Goal: Task Accomplishment & Management: Manage account settings

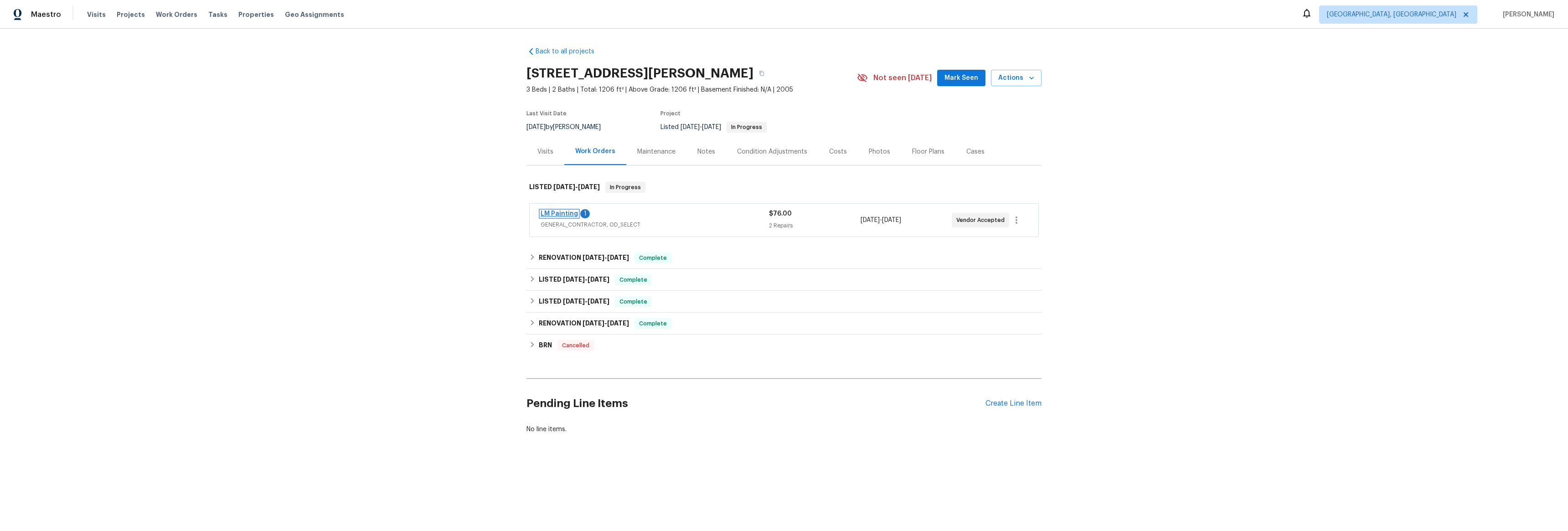
click at [551, 216] on link "LM Painting" at bounding box center [559, 214] width 37 height 6
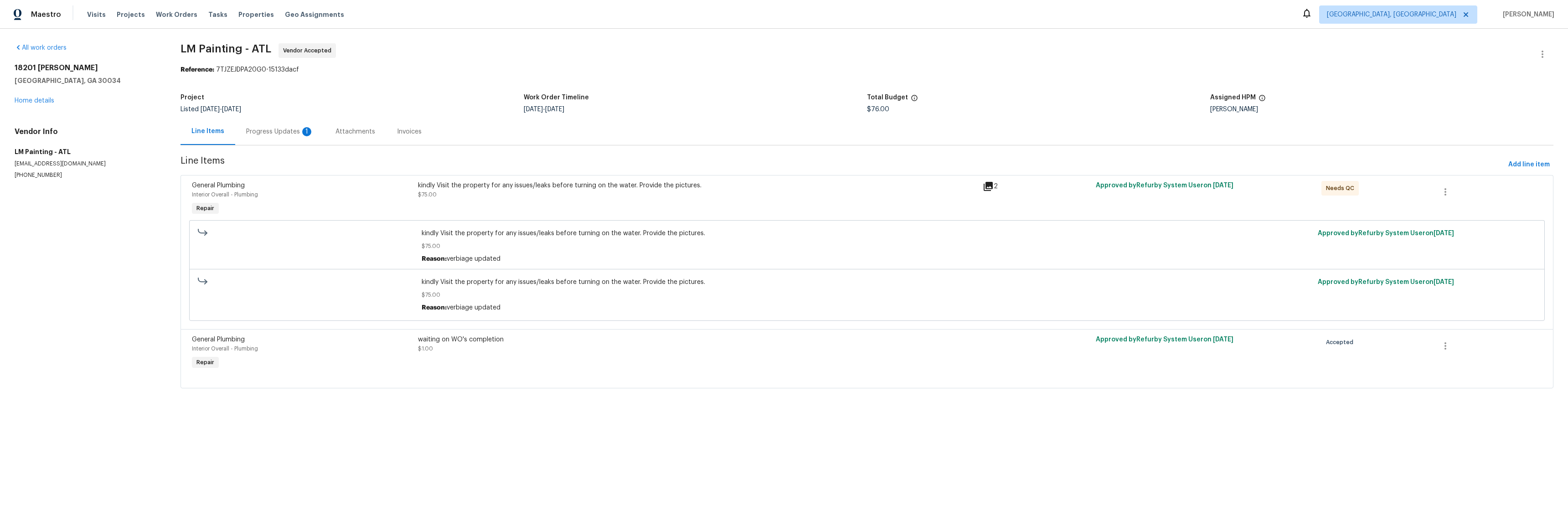
click at [286, 133] on div "Progress Updates 1" at bounding box center [279, 132] width 68 height 9
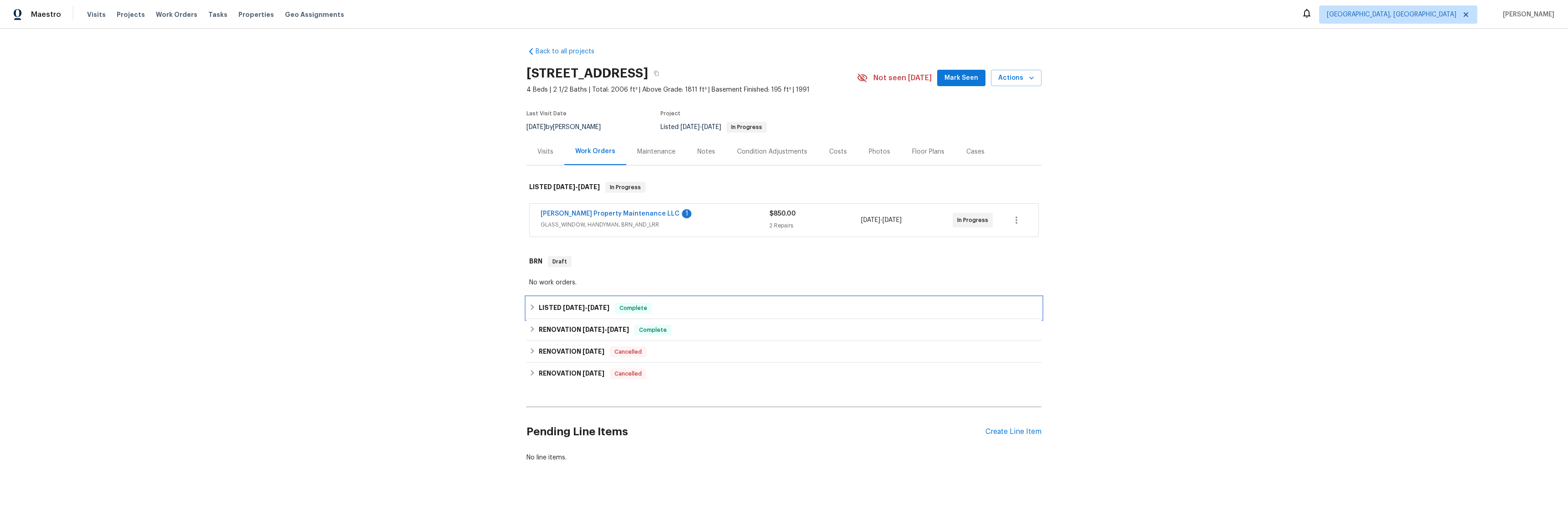
click at [531, 303] on div "LISTED [DATE] - [DATE] Complete" at bounding box center [783, 308] width 509 height 11
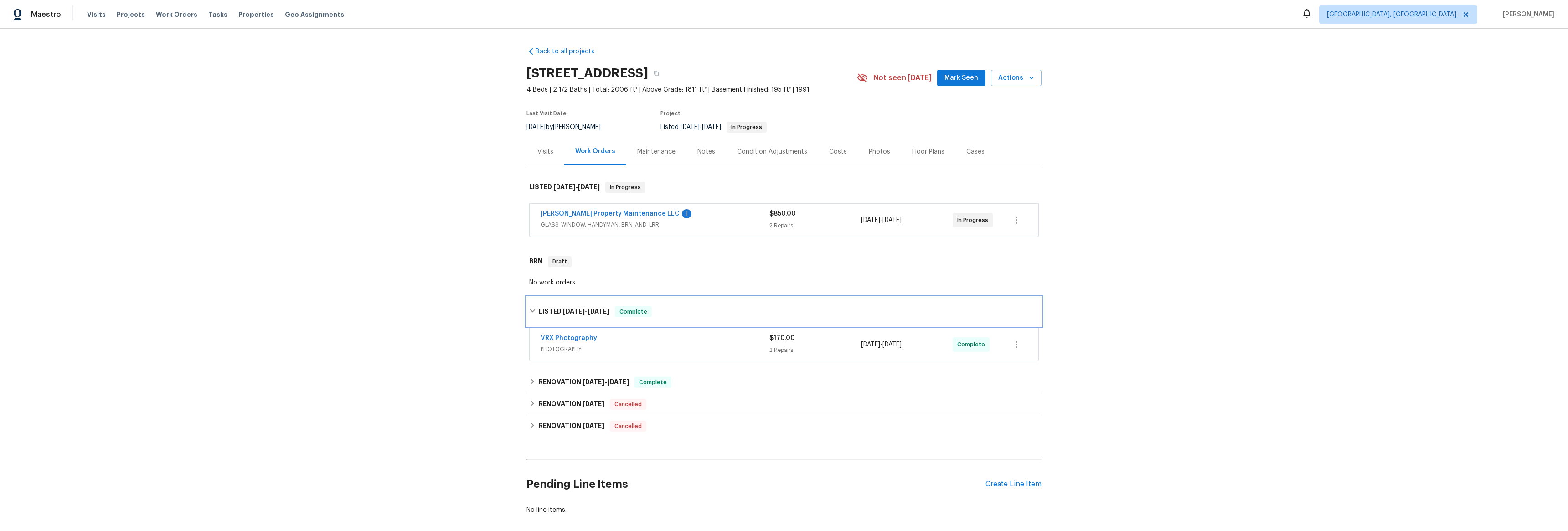
click at [531, 303] on div "LISTED [DATE] - [DATE] Complete" at bounding box center [784, 312] width 515 height 29
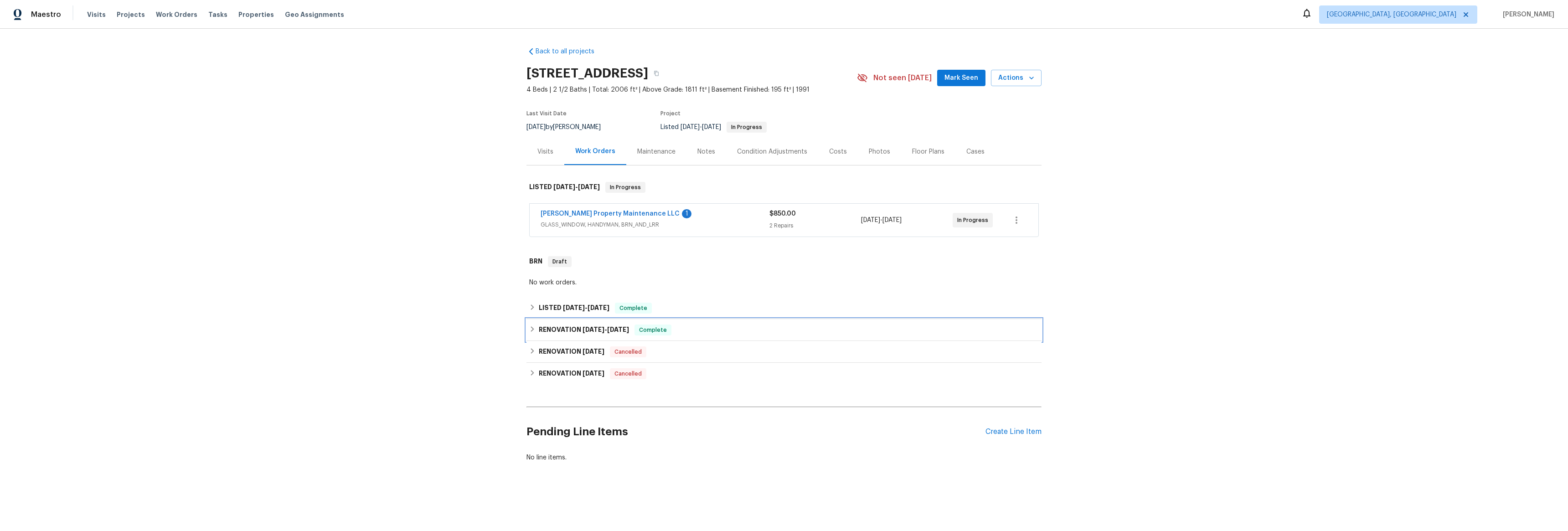
click at [531, 331] on icon at bounding box center [532, 329] width 6 height 6
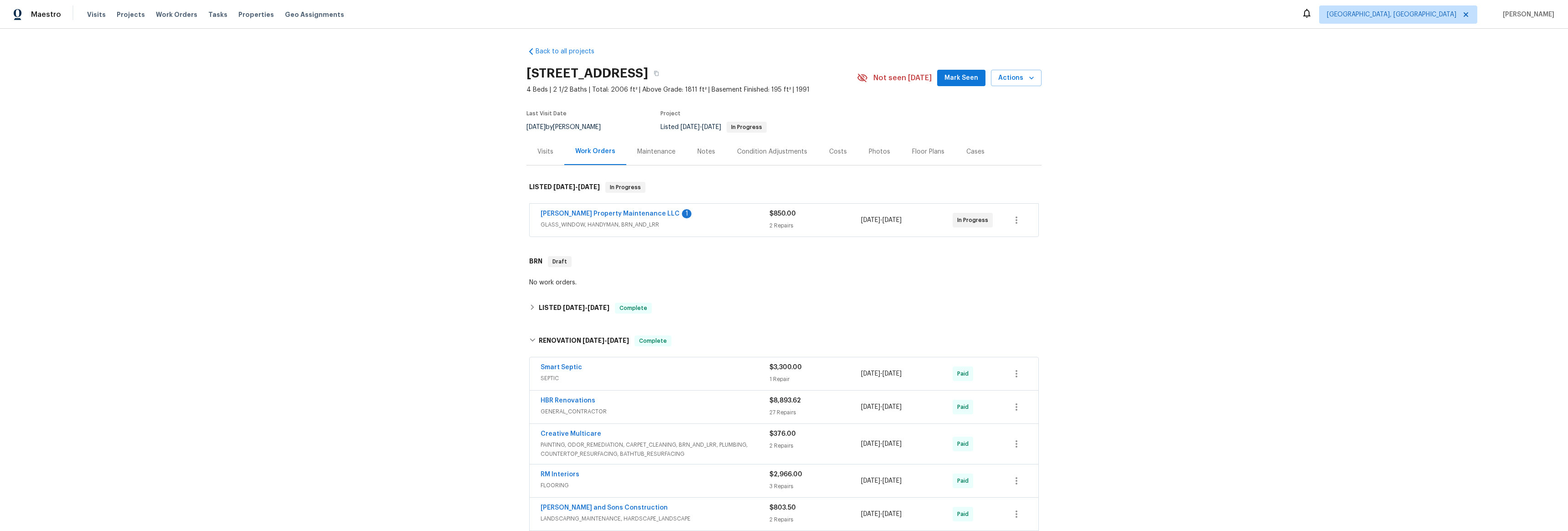
click at [556, 363] on span "Smart Septic" at bounding box center [561, 367] width 41 height 9
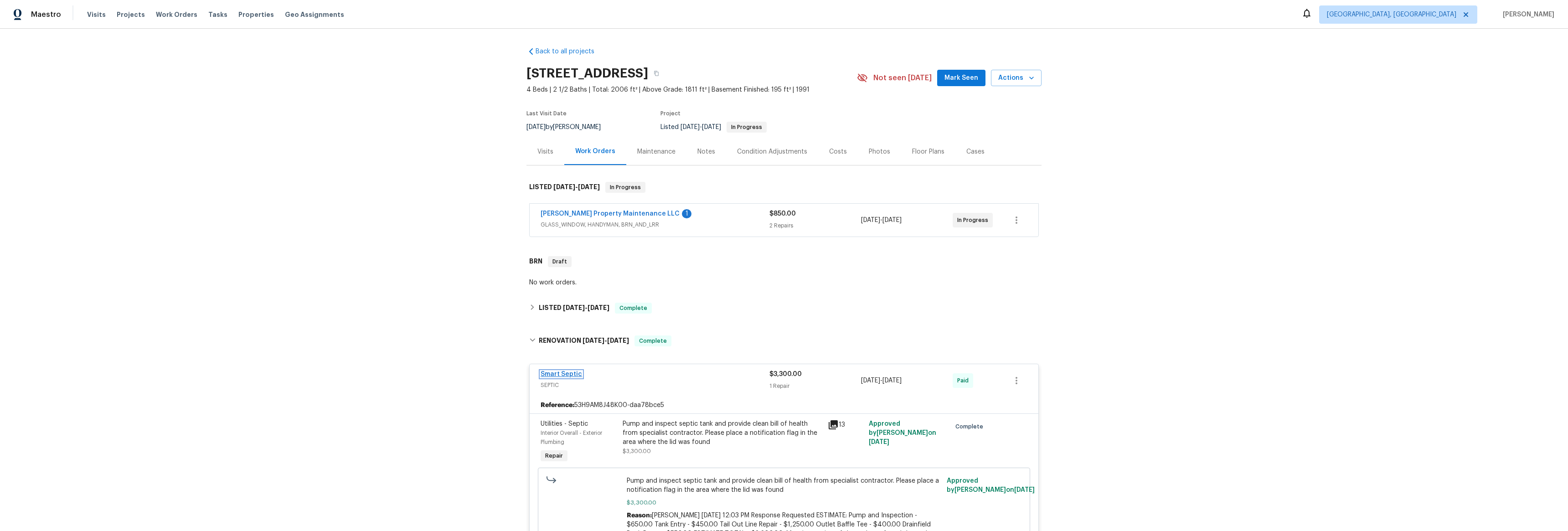
click at [562, 374] on link "Smart Septic" at bounding box center [561, 375] width 41 height 6
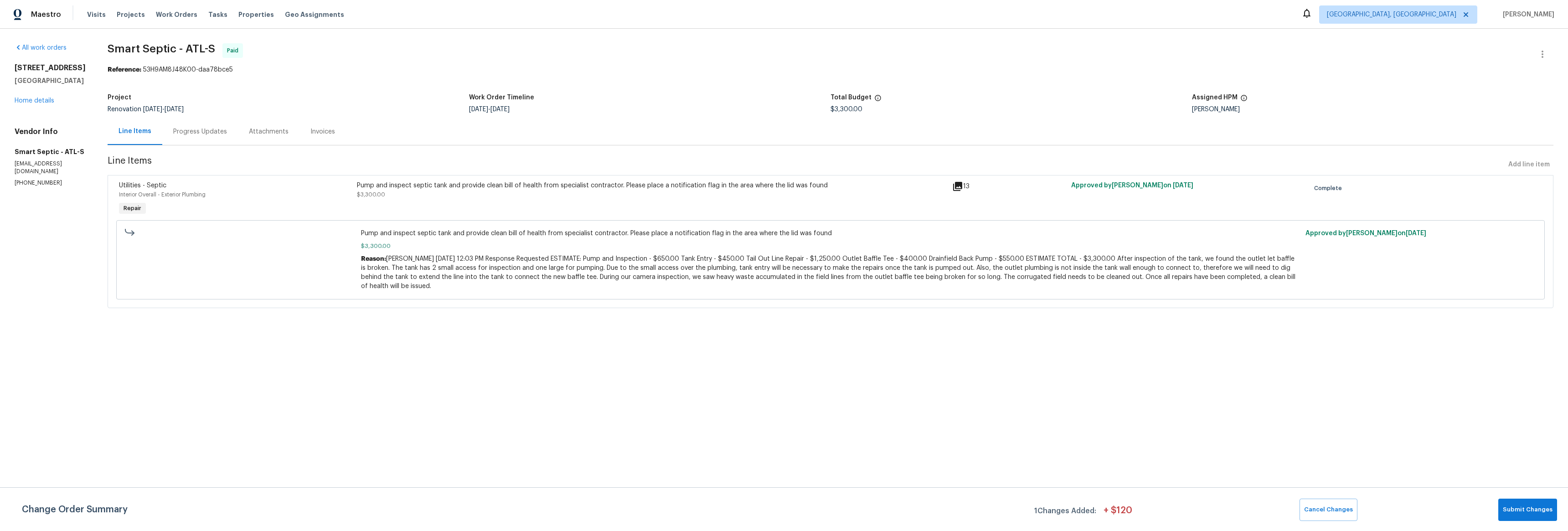
click at [953, 186] on icon at bounding box center [957, 186] width 9 height 9
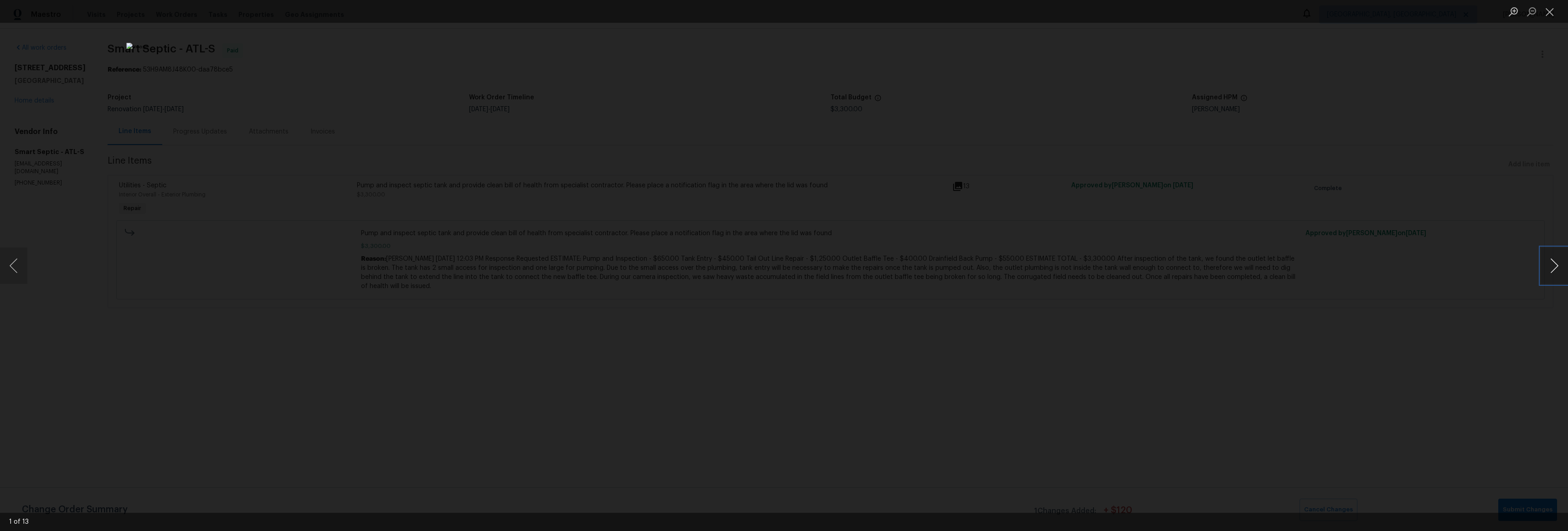
click at [1549, 261] on button "Next image" at bounding box center [1554, 266] width 27 height 37
click at [1547, 261] on button "Next image" at bounding box center [1554, 266] width 27 height 37
click at [1547, 261] on button "Next image" at bounding box center [1554, 266] width 27 height 37
click at [1547, 261] on button "Next image" at bounding box center [1554, 266] width 27 height 37
click at [1548, 261] on button "Next image" at bounding box center [1554, 266] width 27 height 37
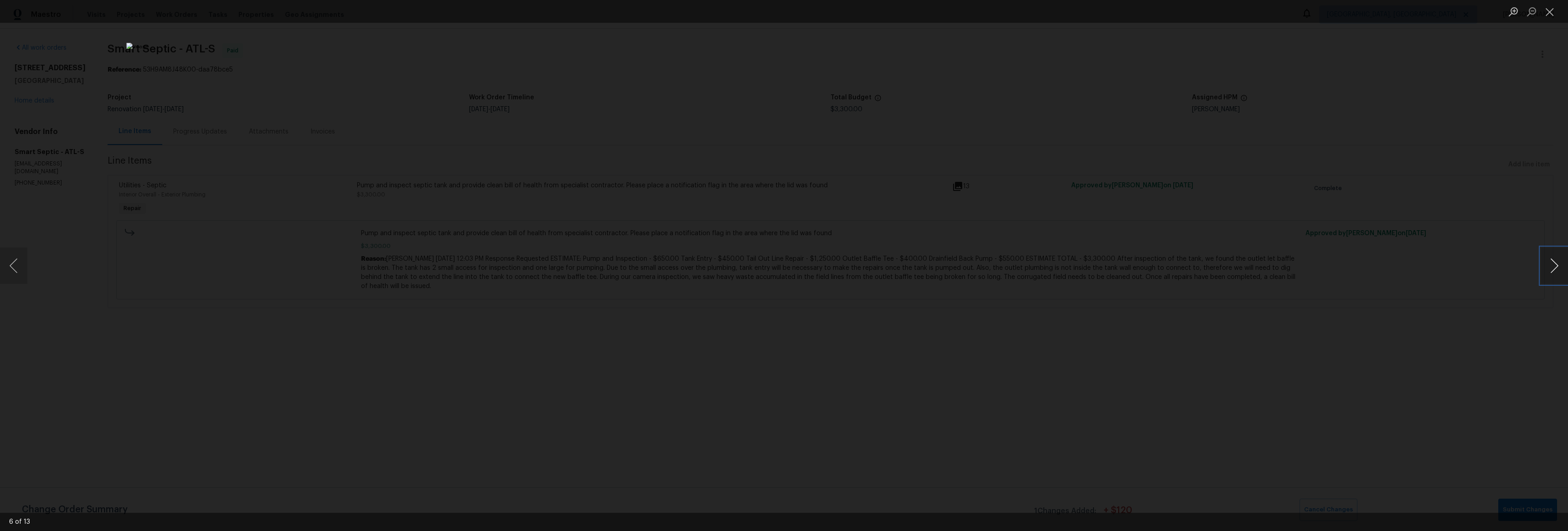
click at [1548, 261] on button "Next image" at bounding box center [1554, 266] width 27 height 37
click at [1547, 261] on button "Next image" at bounding box center [1554, 266] width 27 height 37
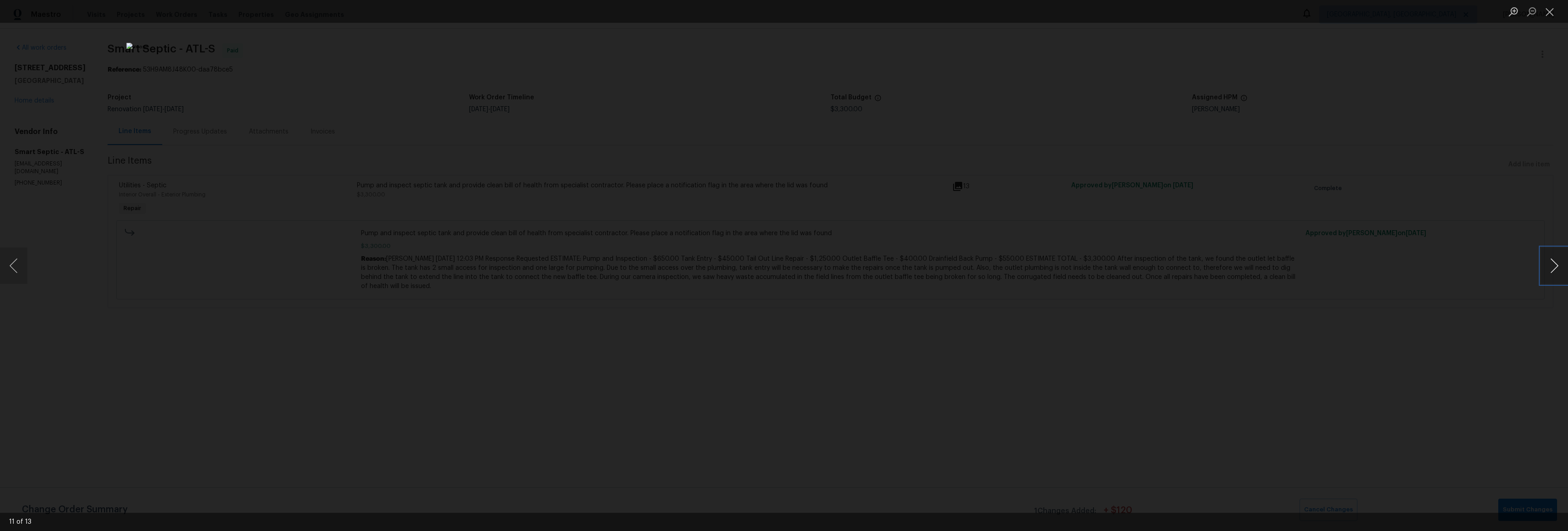
click at [1548, 261] on button "Next image" at bounding box center [1554, 266] width 27 height 37
click at [1547, 261] on button "Next image" at bounding box center [1554, 266] width 27 height 37
click at [1334, 255] on div "Lightbox" at bounding box center [784, 266] width 1568 height 531
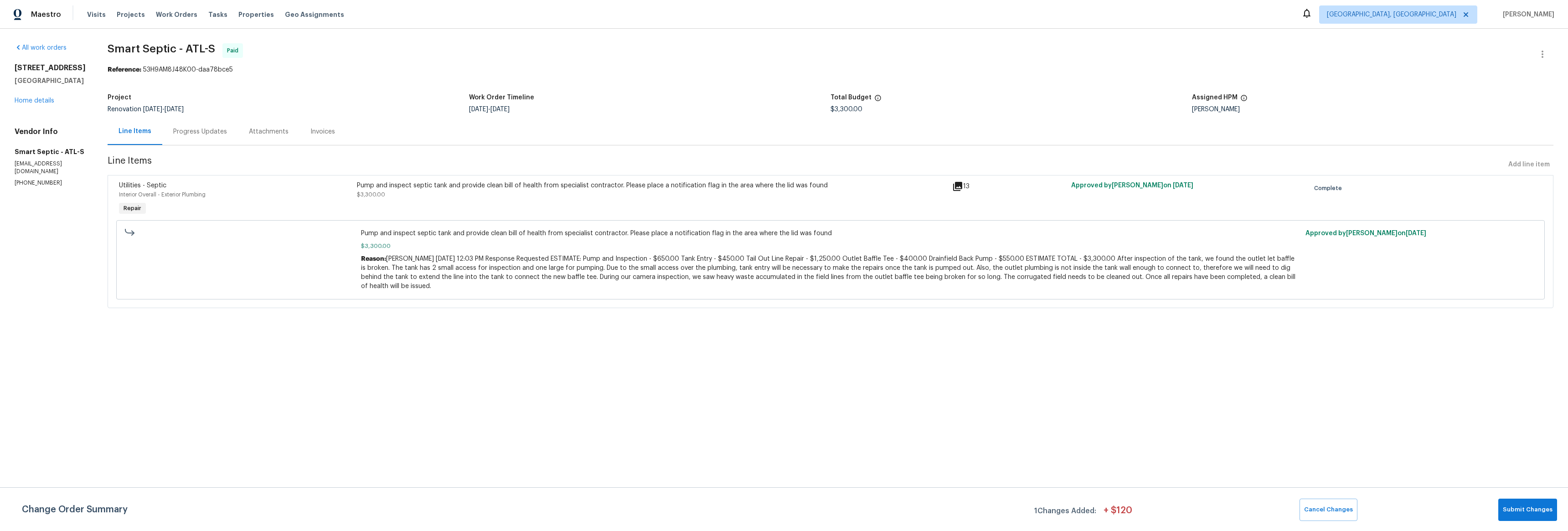
click at [313, 132] on div "Invoices" at bounding box center [323, 132] width 24 height 9
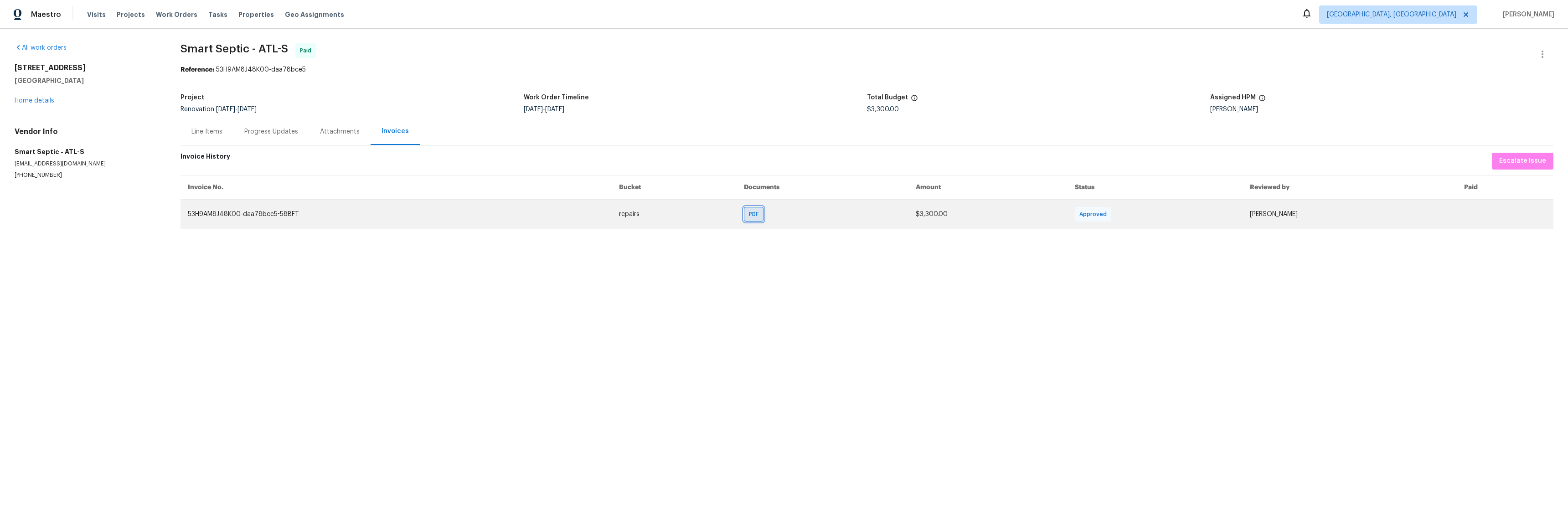
click at [749, 211] on span "PDF" at bounding box center [755, 214] width 13 height 9
